Goal: Navigation & Orientation: Find specific page/section

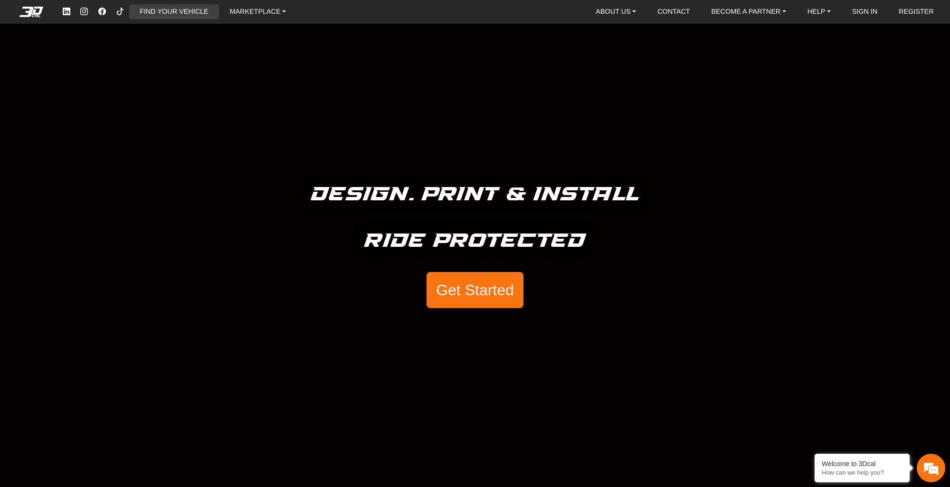
click at [172, 13] on link "FIND YOUR VEHICLE" at bounding box center [174, 11] width 76 height 15
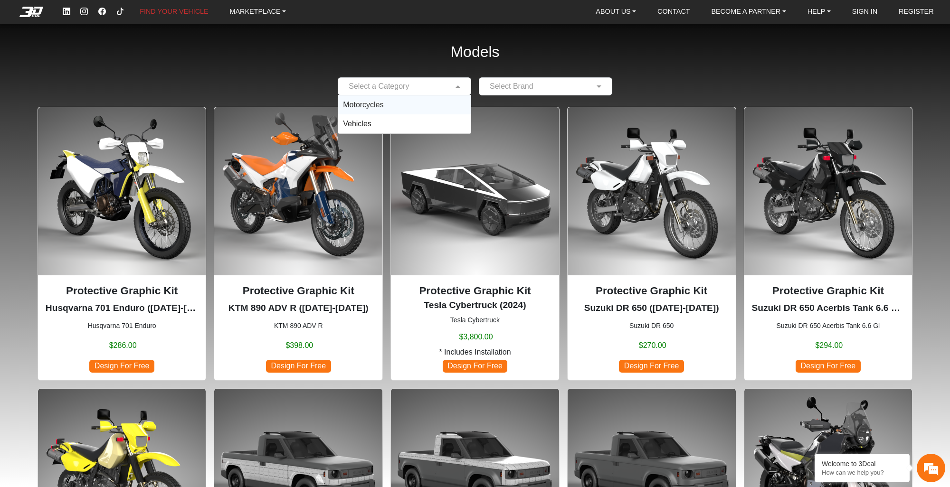
click at [456, 86] on span at bounding box center [459, 86] width 12 height 11
click at [372, 105] on span "Motorcycles" at bounding box center [363, 105] width 40 height 8
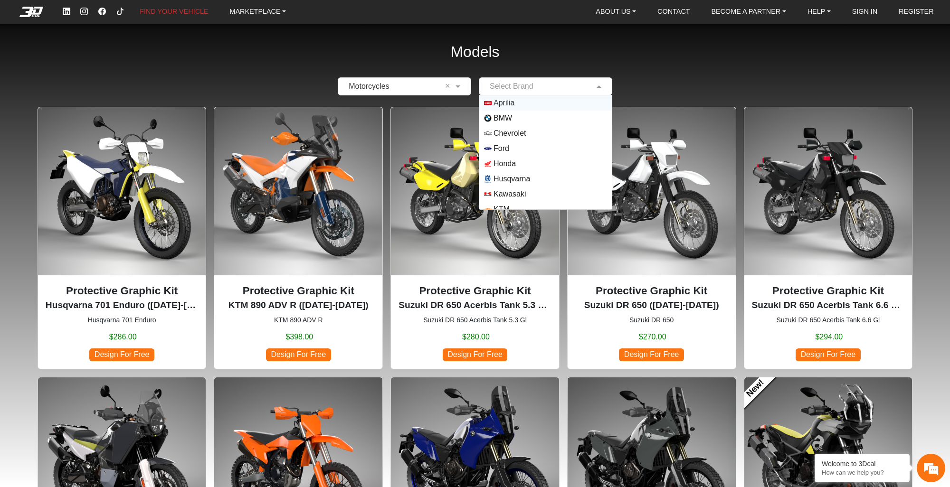
click at [534, 86] on input "text" at bounding box center [536, 86] width 104 height 11
click at [510, 169] on span "Suzuki" at bounding box center [505, 171] width 23 height 11
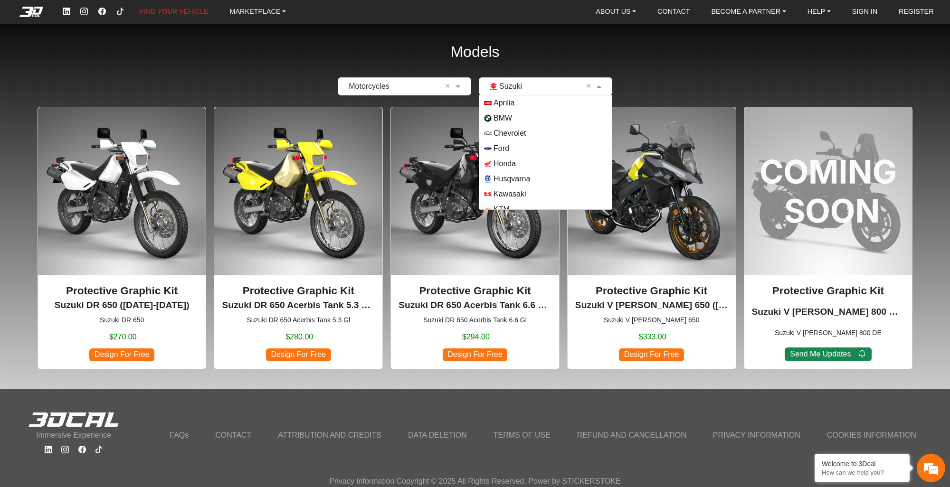
click at [600, 82] on span at bounding box center [600, 86] width 12 height 11
click at [506, 149] on span "Kawasaki" at bounding box center [510, 146] width 32 height 11
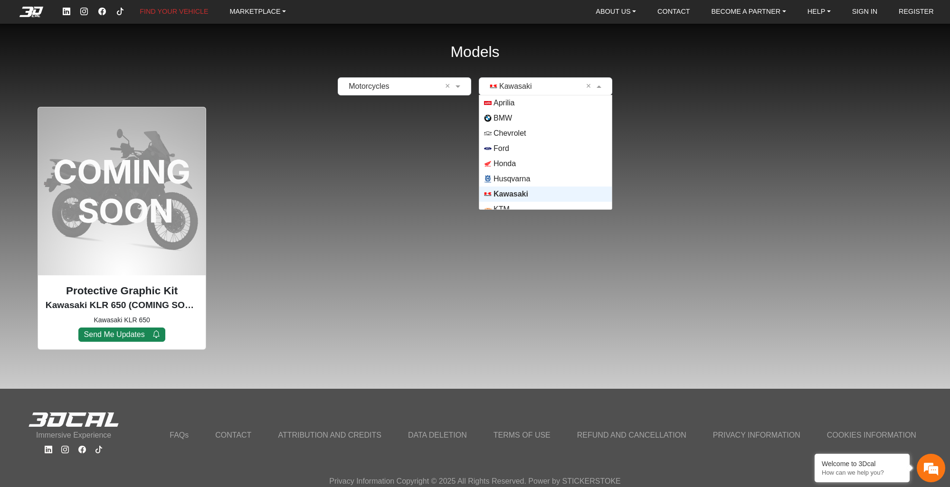
click at [595, 85] on span at bounding box center [600, 86] width 12 height 11
click at [530, 161] on span "Honda" at bounding box center [545, 164] width 123 height 8
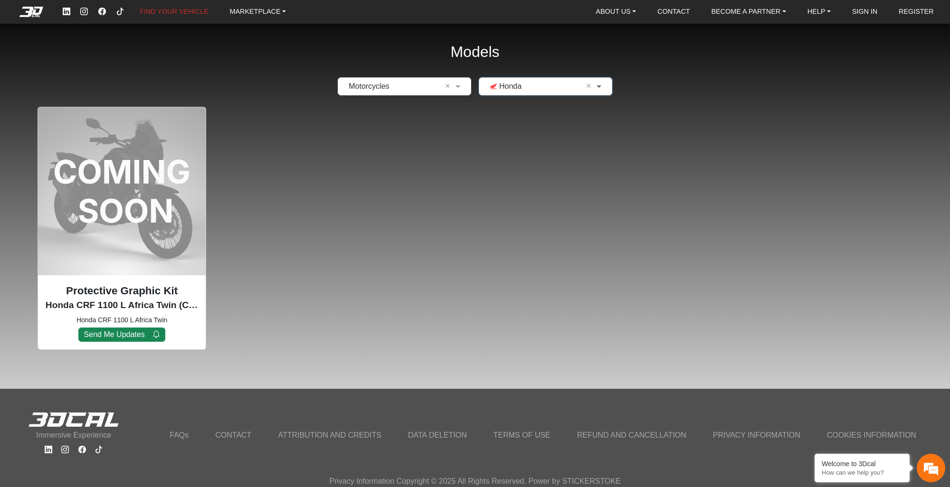
click at [594, 89] on span at bounding box center [600, 86] width 12 height 11
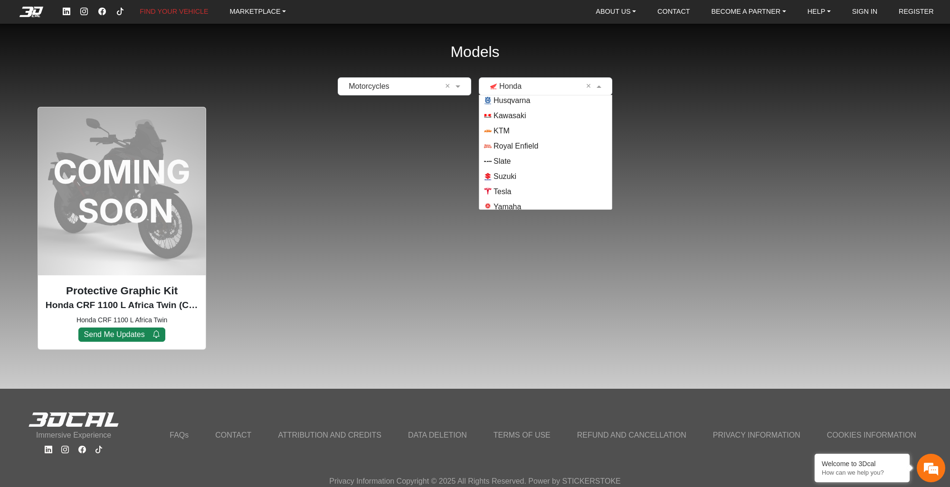
scroll to position [84, 0]
click at [526, 200] on span "Yamaha" at bounding box center [545, 202] width 123 height 8
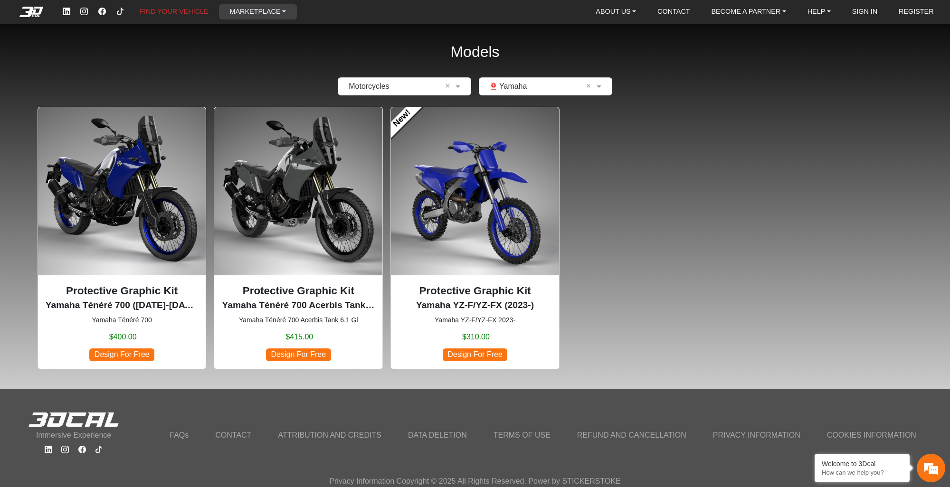
click at [281, 12] on link "MARKETPLACE" at bounding box center [258, 11] width 64 height 15
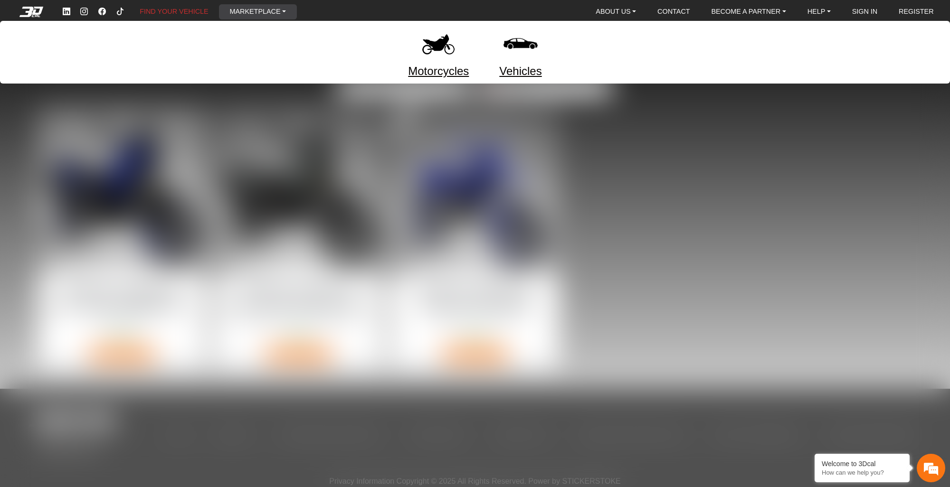
click at [456, 71] on link "Motorcycles" at bounding box center [438, 71] width 61 height 17
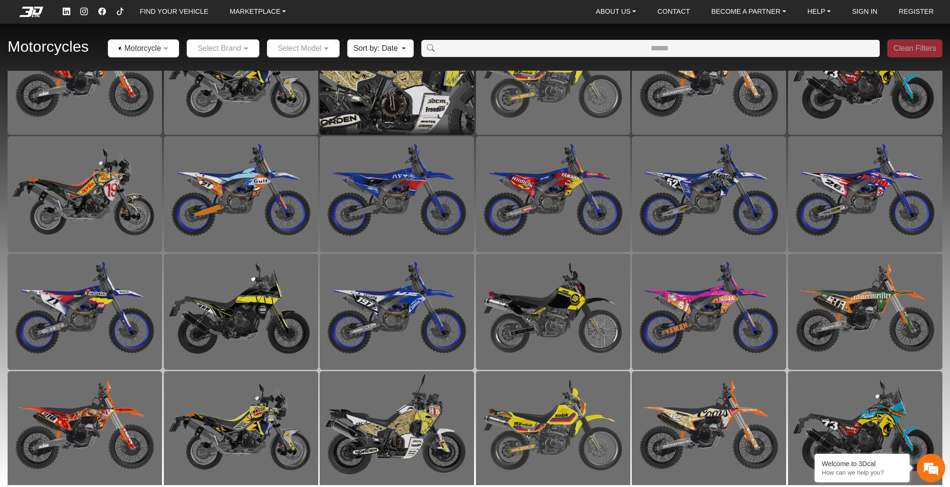
scroll to position [403, 0]
